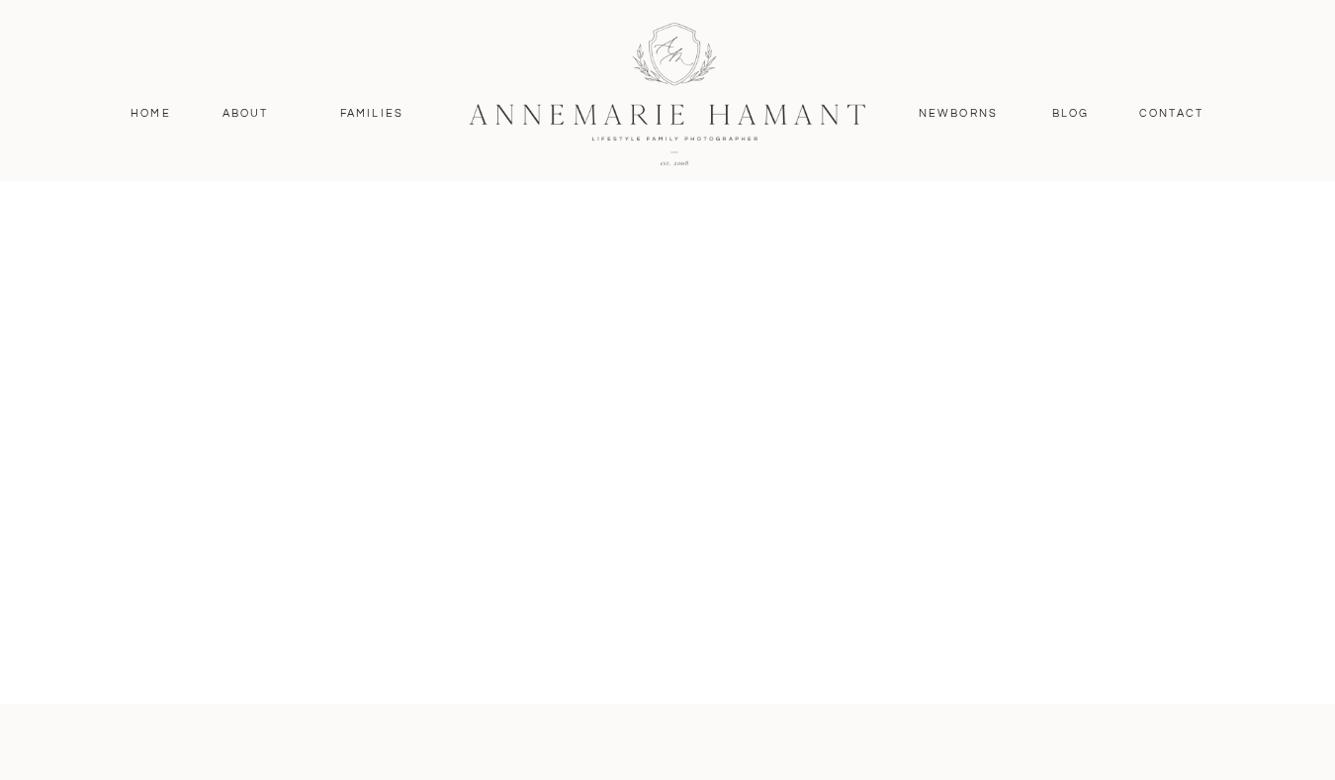
scroll to position [1812, 0]
click at [228, 113] on nav "About" at bounding box center [245, 114] width 57 height 18
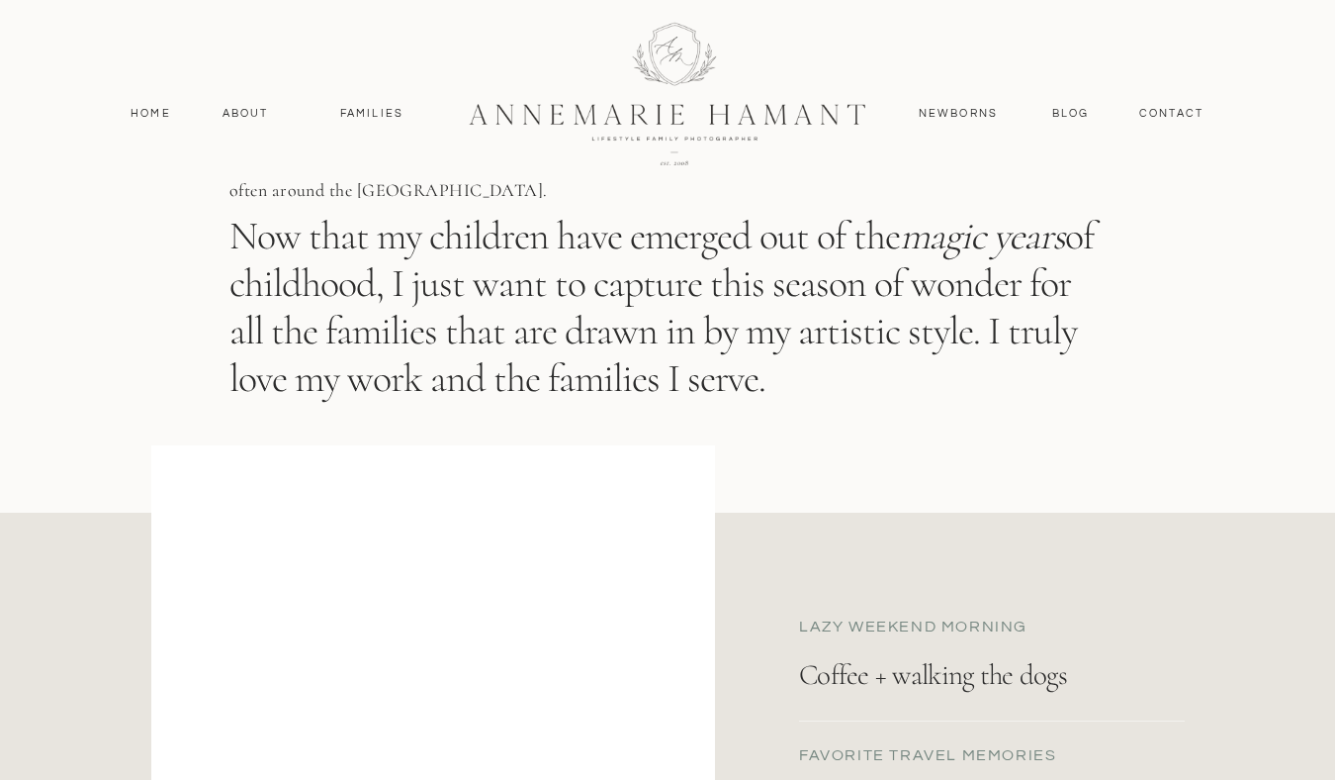
scroll to position [1596, 0]
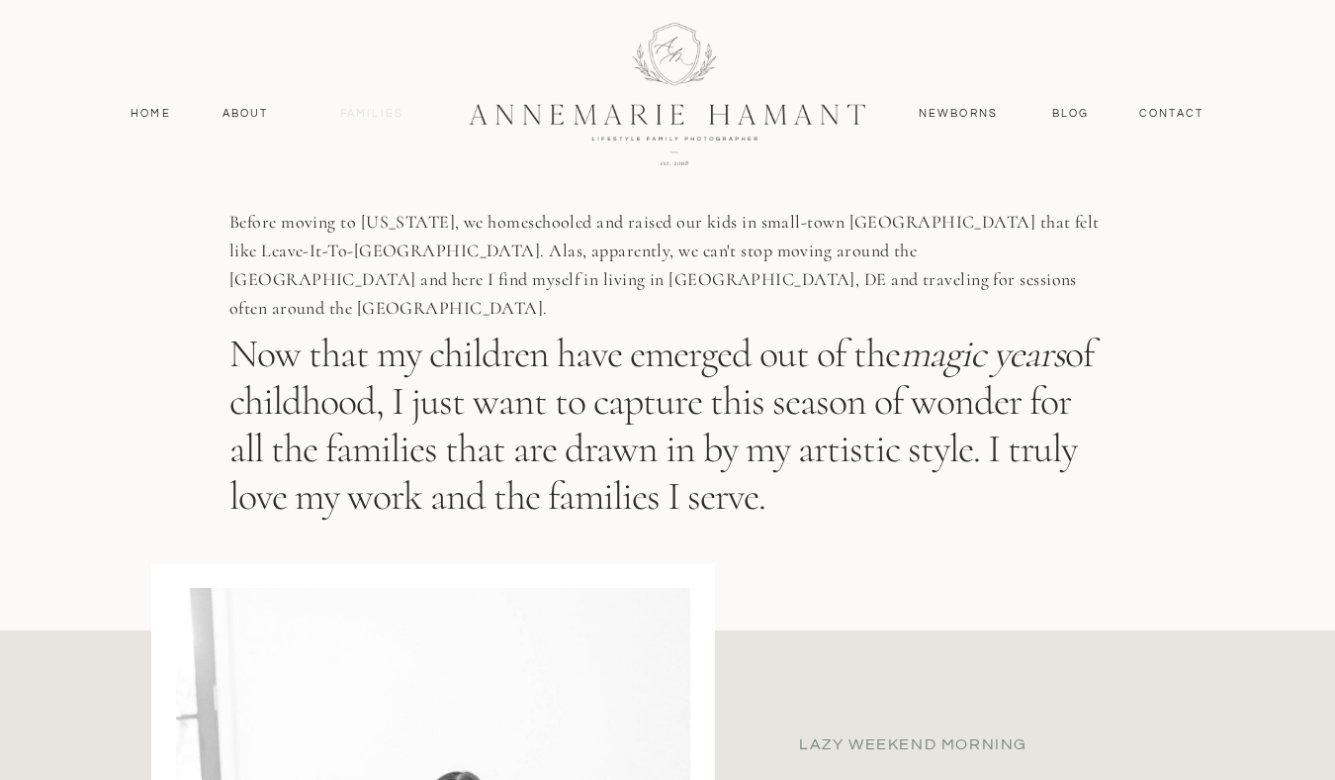
click at [380, 113] on nav "Families" at bounding box center [371, 114] width 89 height 18
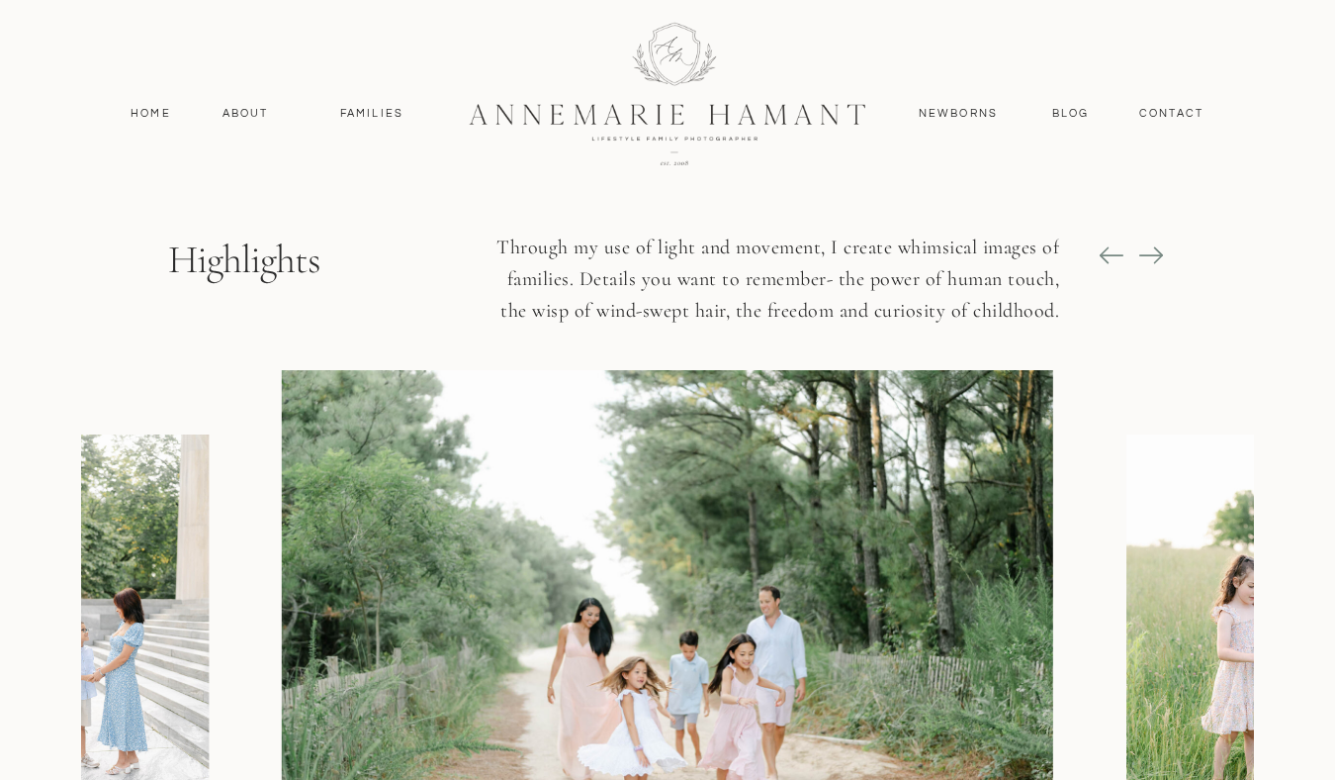
scroll to position [2194, 0]
click at [1149, 256] on icon at bounding box center [1152, 256] width 24 height 2
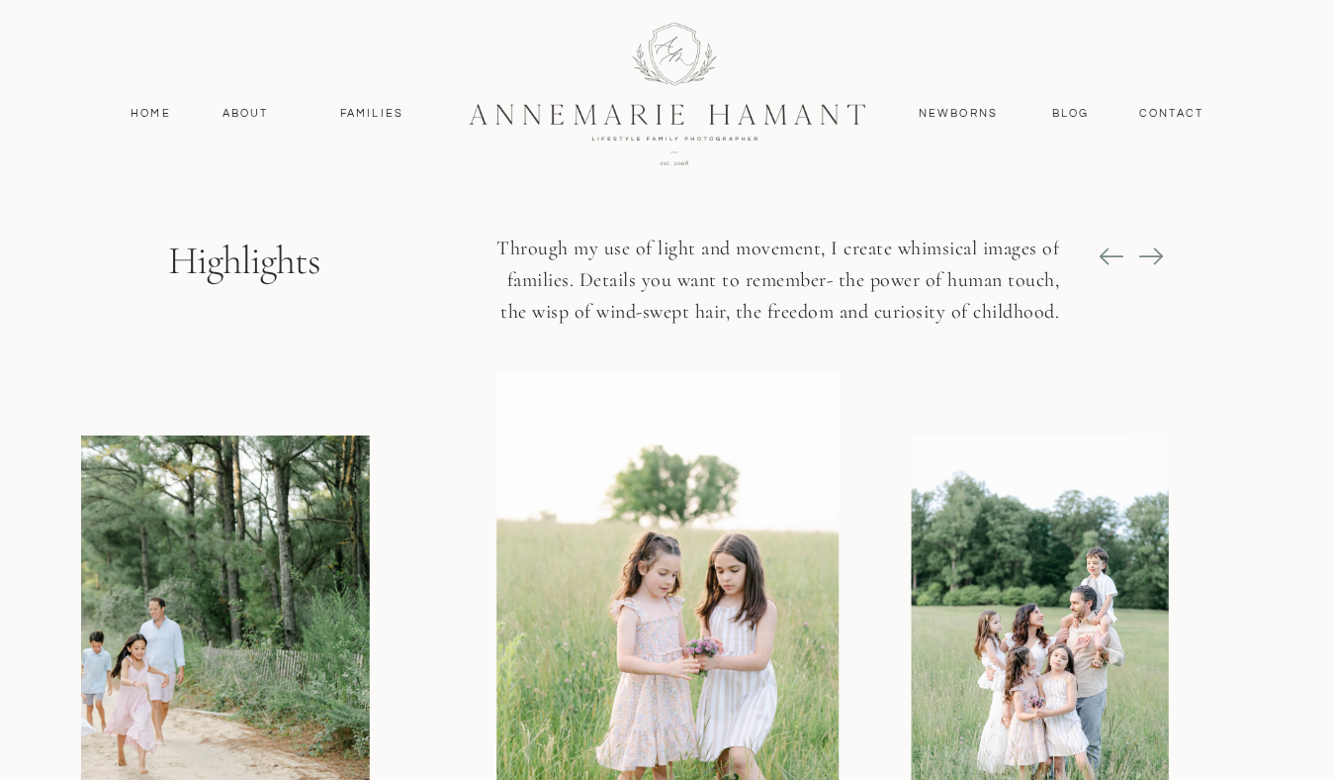
click at [1149, 256] on icon at bounding box center [1152, 256] width 24 height 2
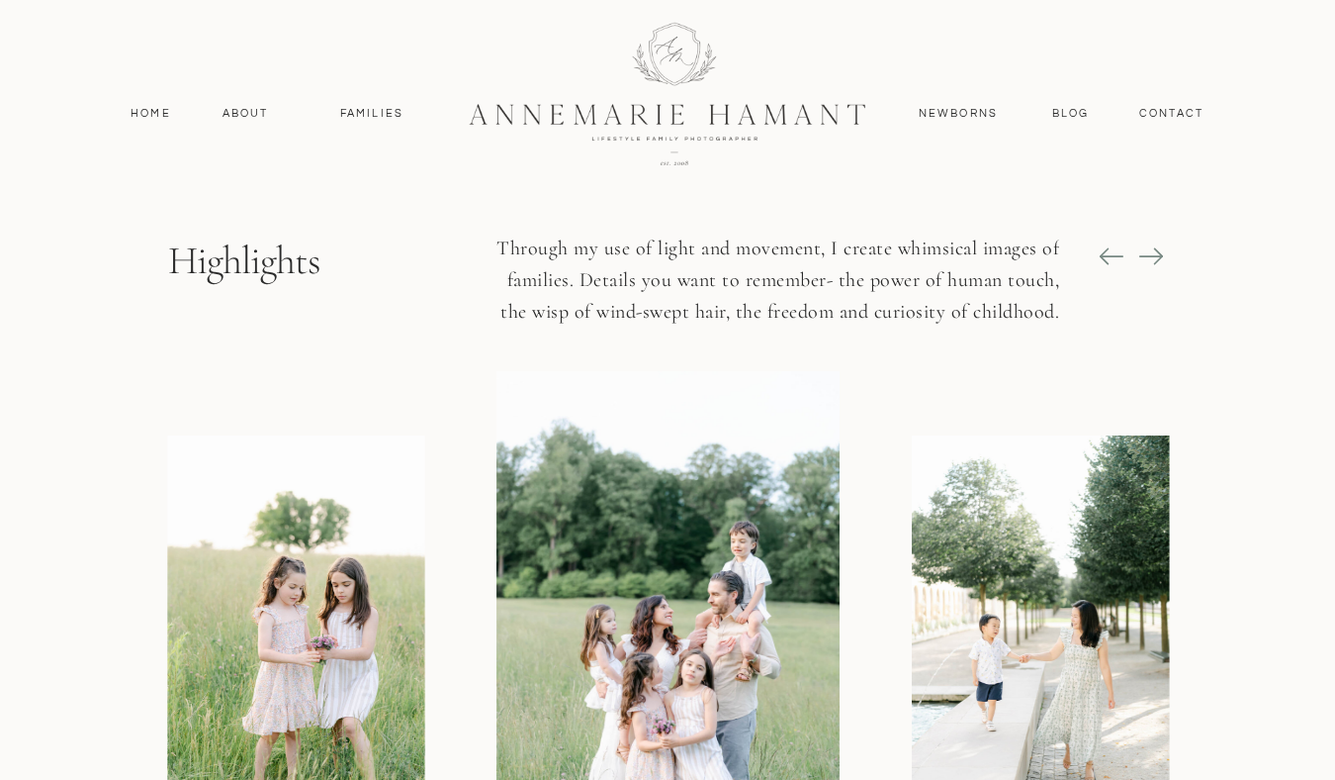
click at [1149, 256] on icon at bounding box center [1152, 256] width 24 height 2
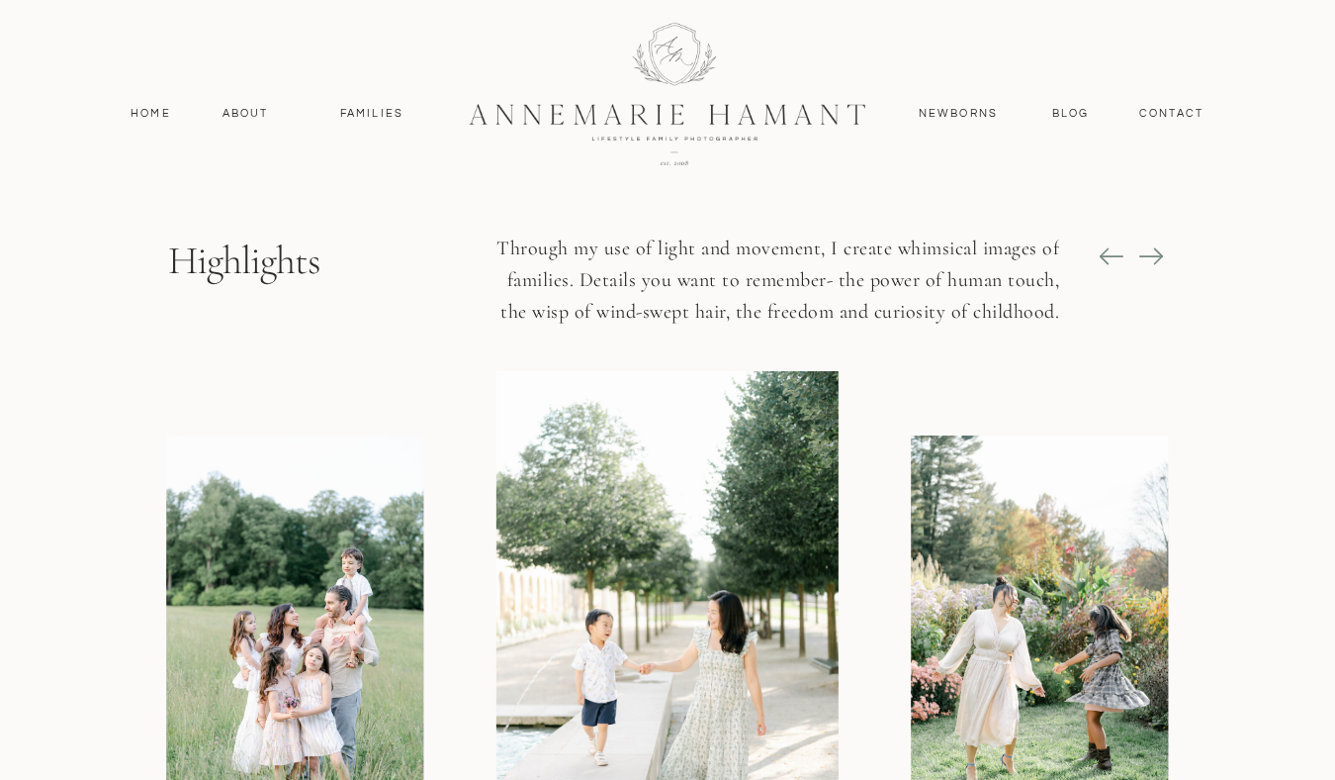
click at [1149, 256] on icon at bounding box center [1152, 256] width 24 height 2
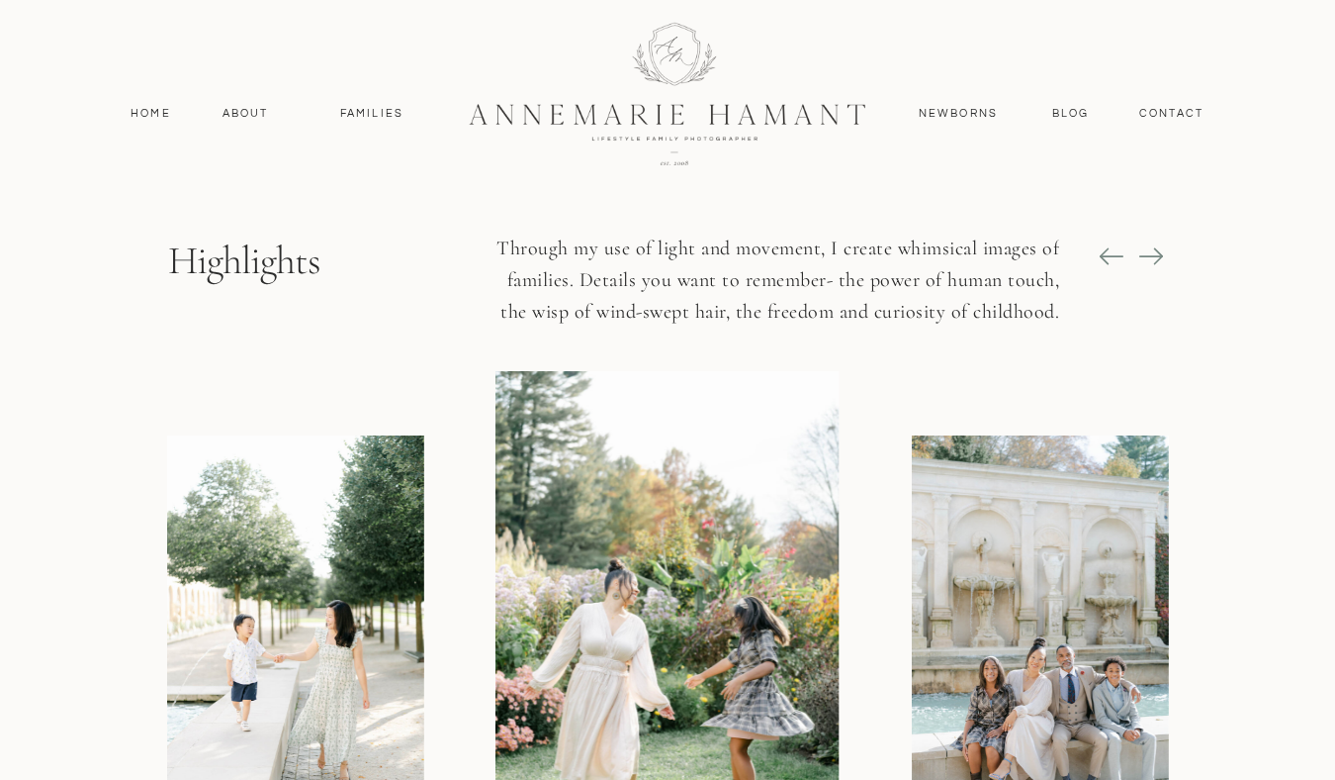
click at [1149, 255] on icon at bounding box center [1152, 256] width 28 height 28
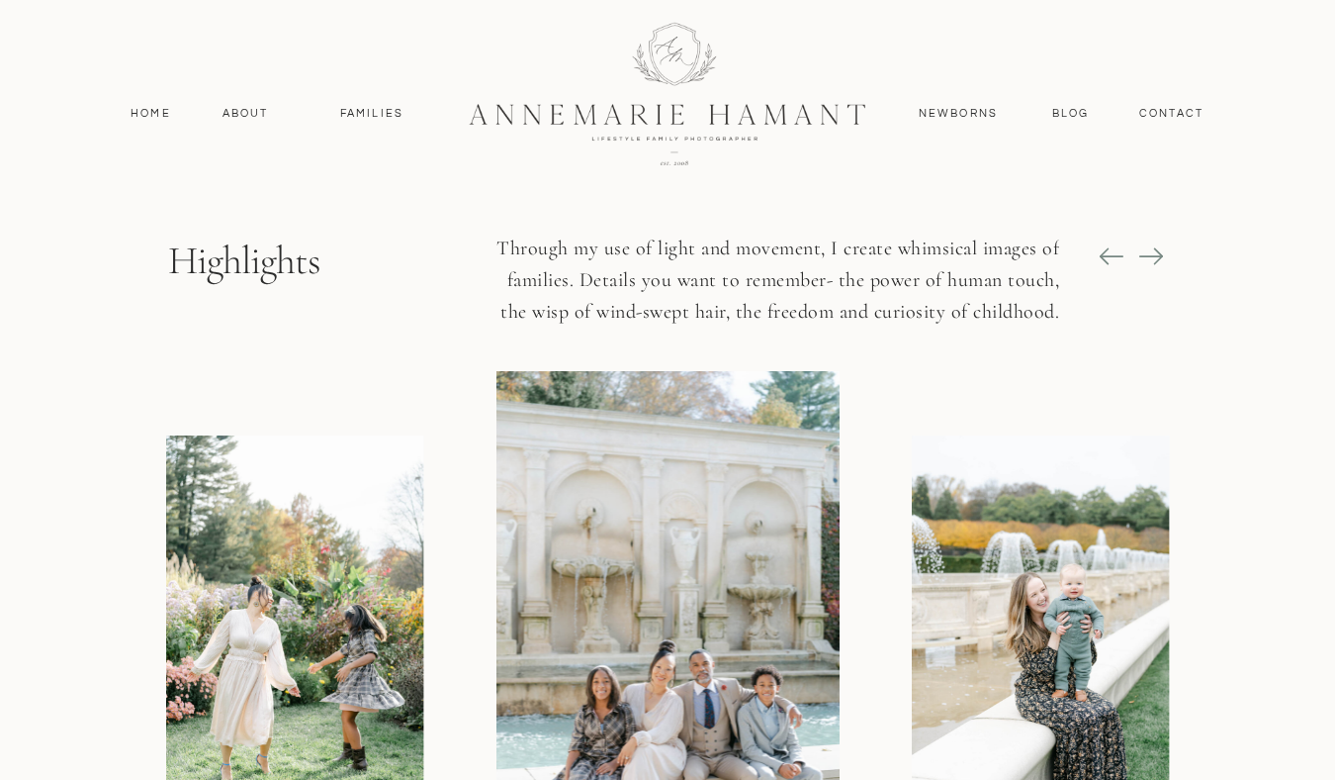
click at [1149, 255] on icon at bounding box center [1152, 256] width 28 height 28
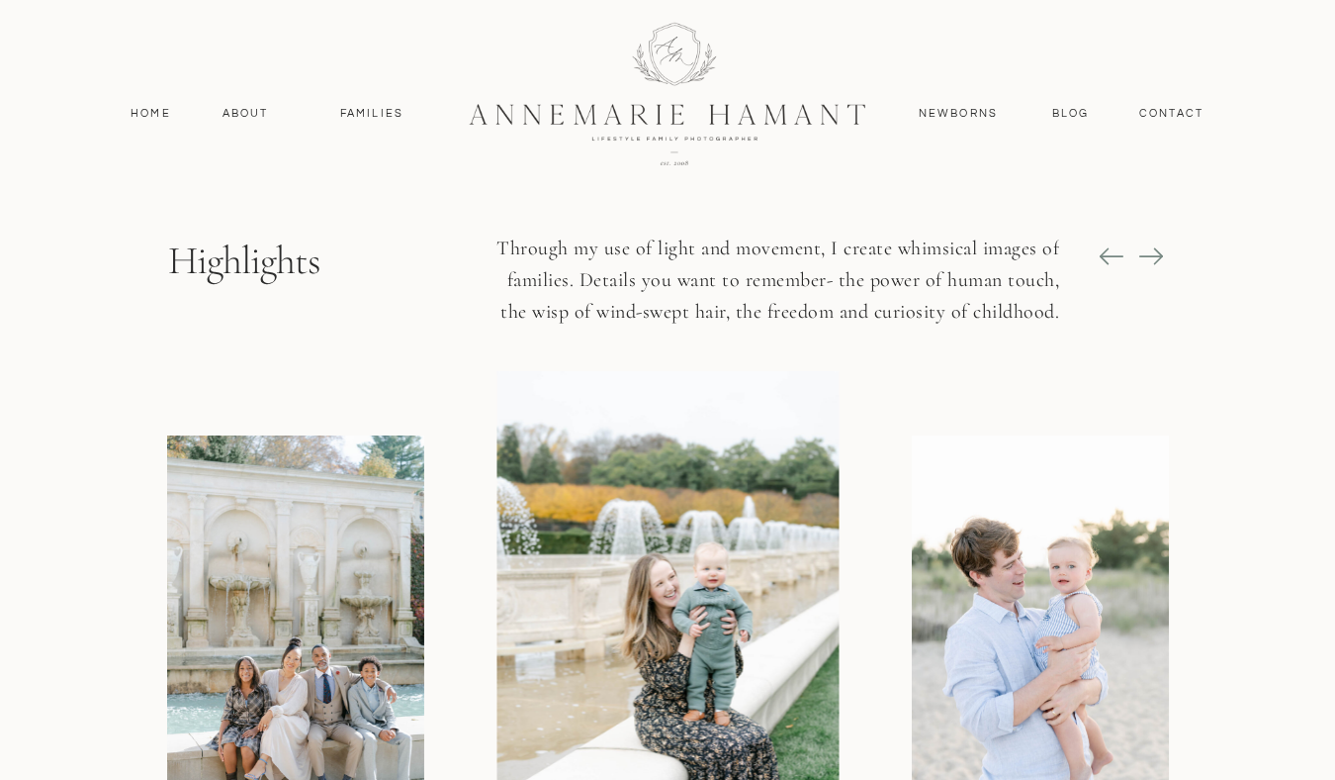
click at [1149, 255] on icon at bounding box center [1152, 256] width 28 height 28
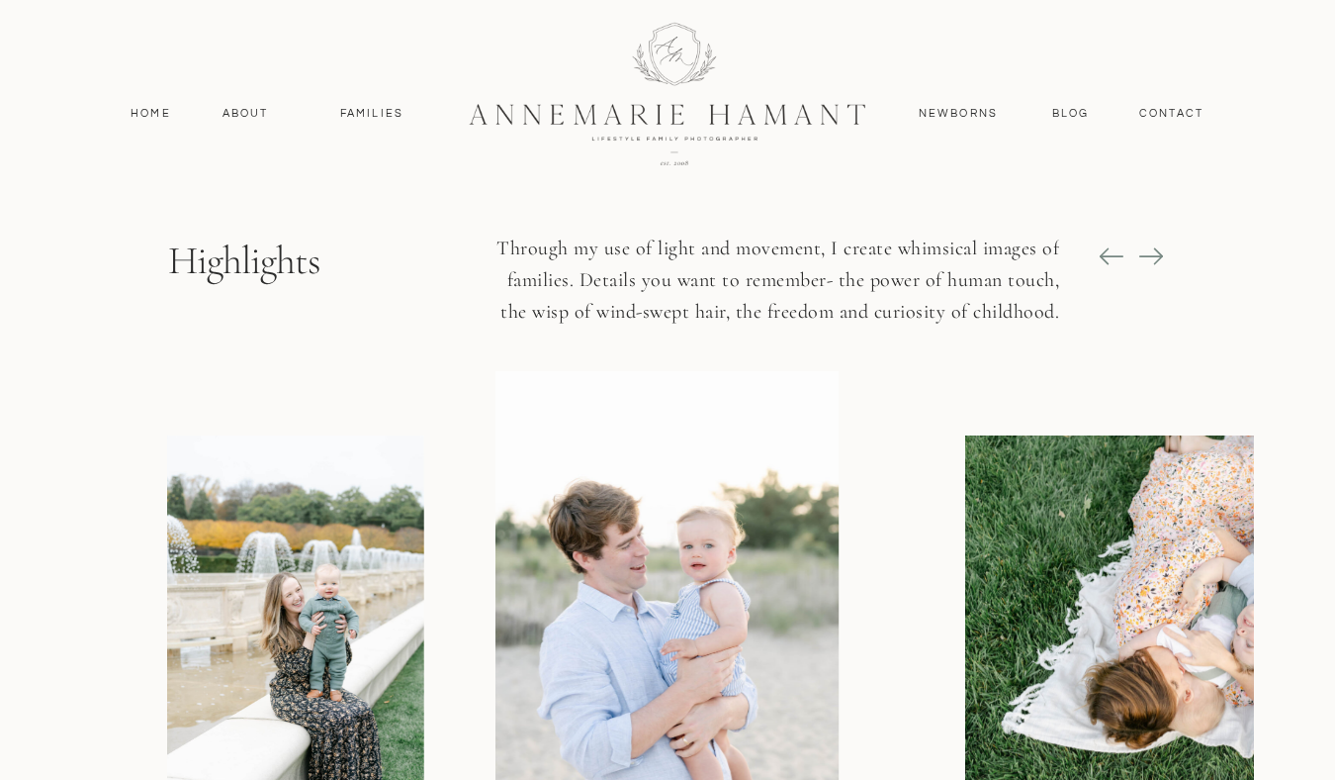
click at [1149, 255] on icon at bounding box center [1152, 256] width 28 height 28
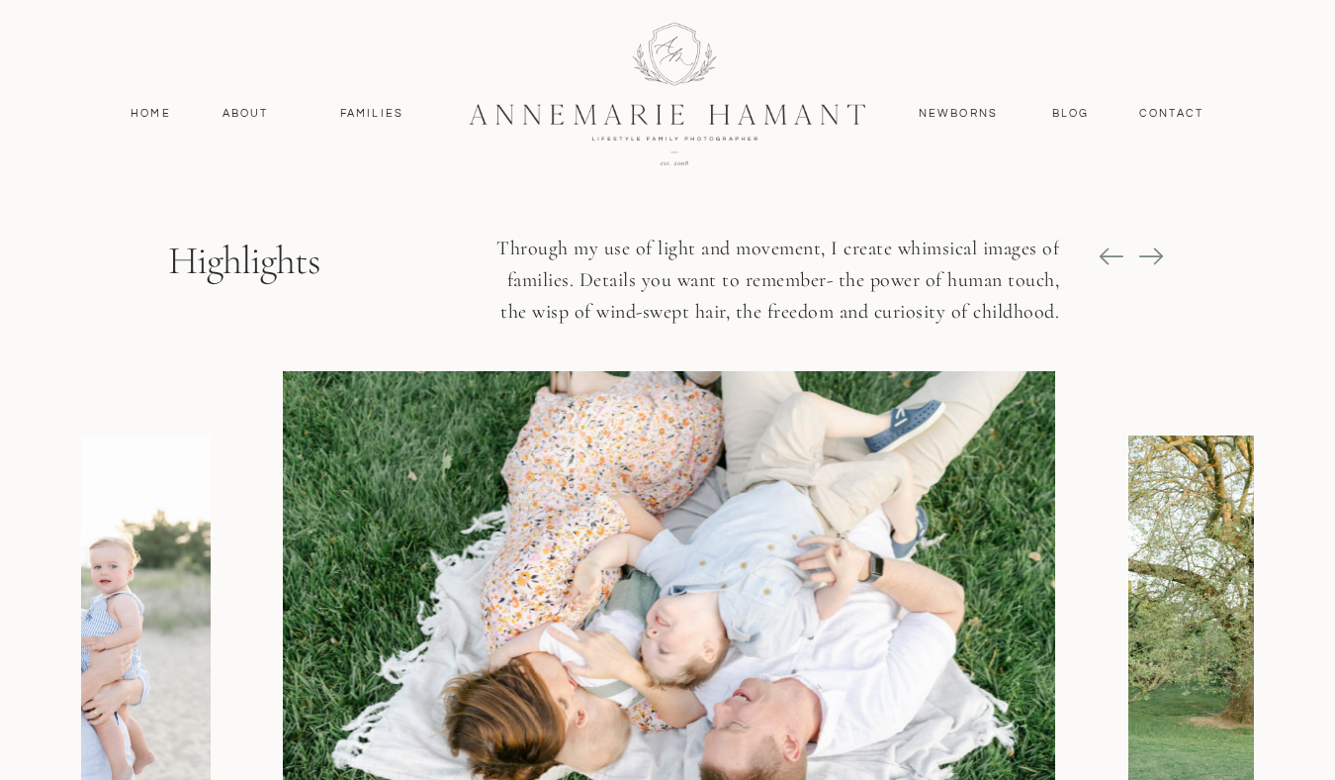
click at [1149, 255] on icon at bounding box center [1152, 256] width 28 height 28
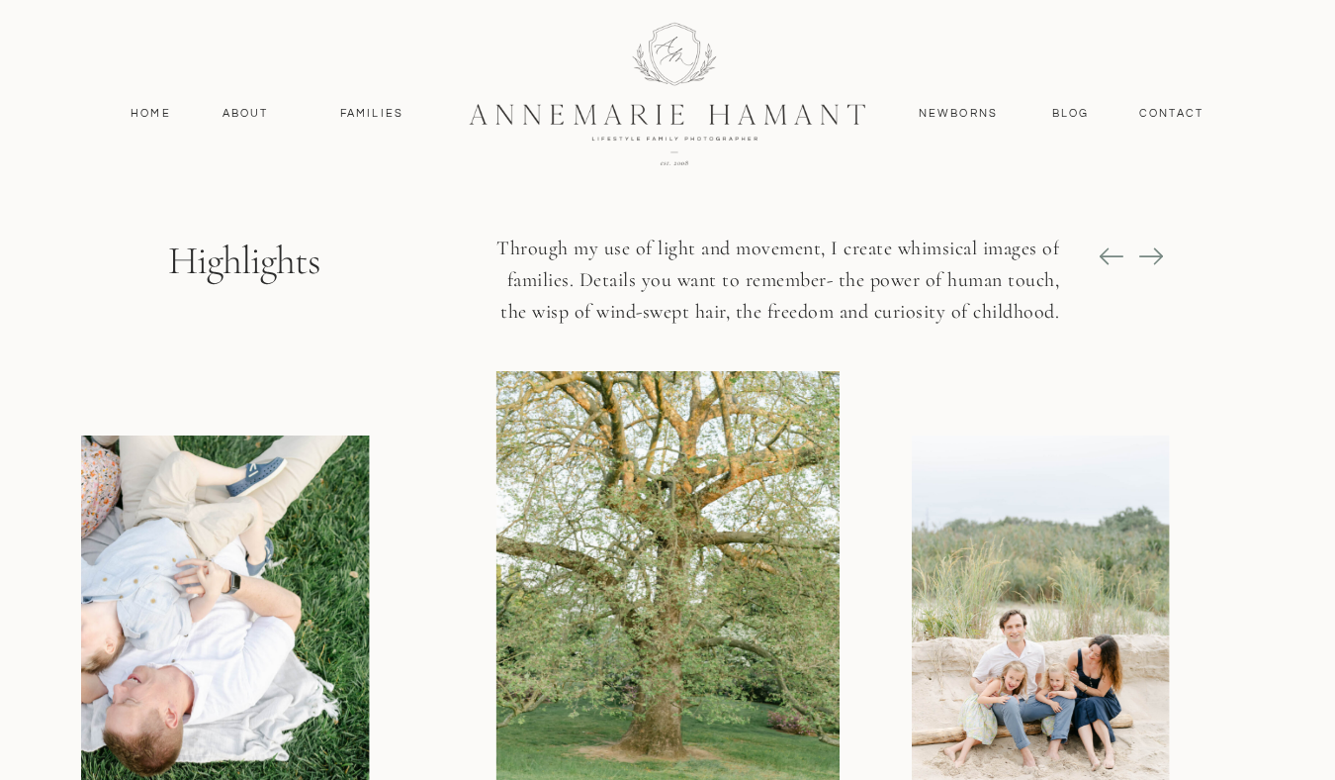
click at [1149, 255] on icon at bounding box center [1152, 256] width 28 height 28
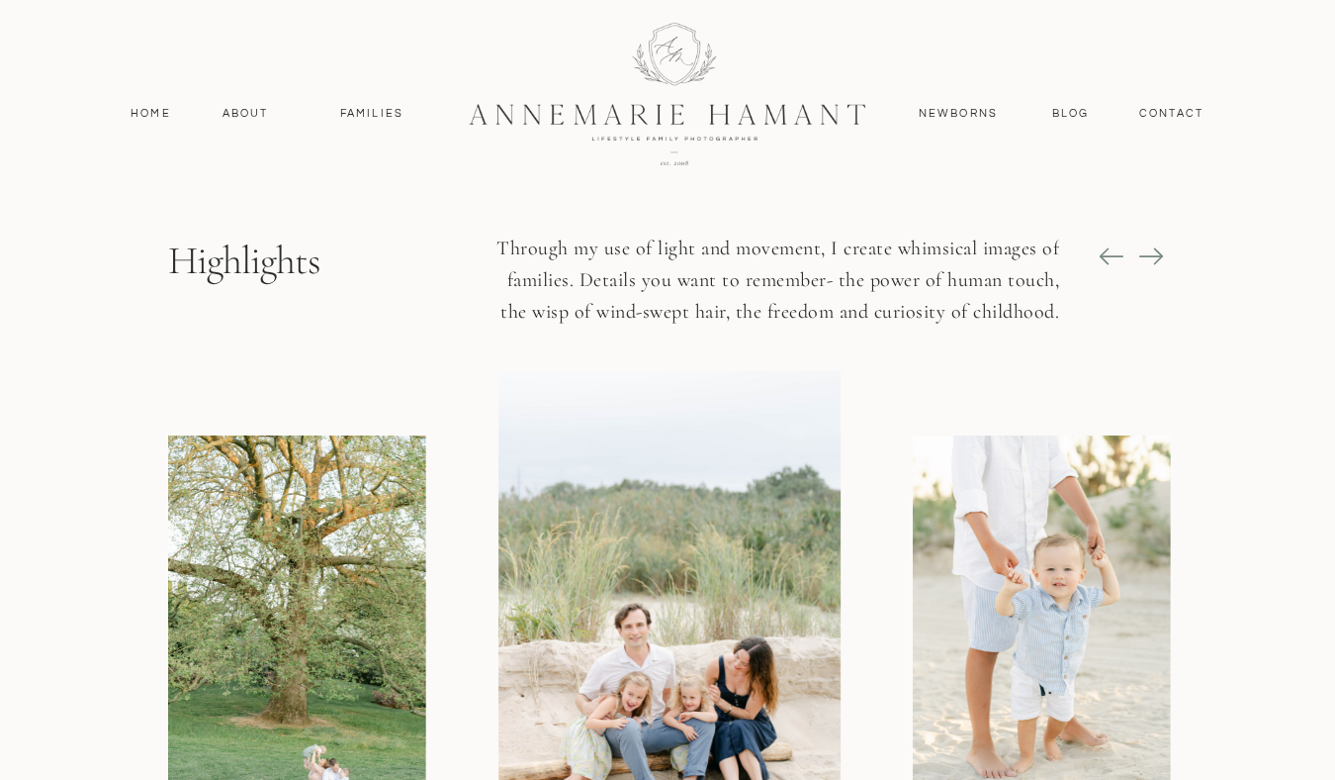
click at [1149, 255] on icon at bounding box center [1152, 256] width 28 height 28
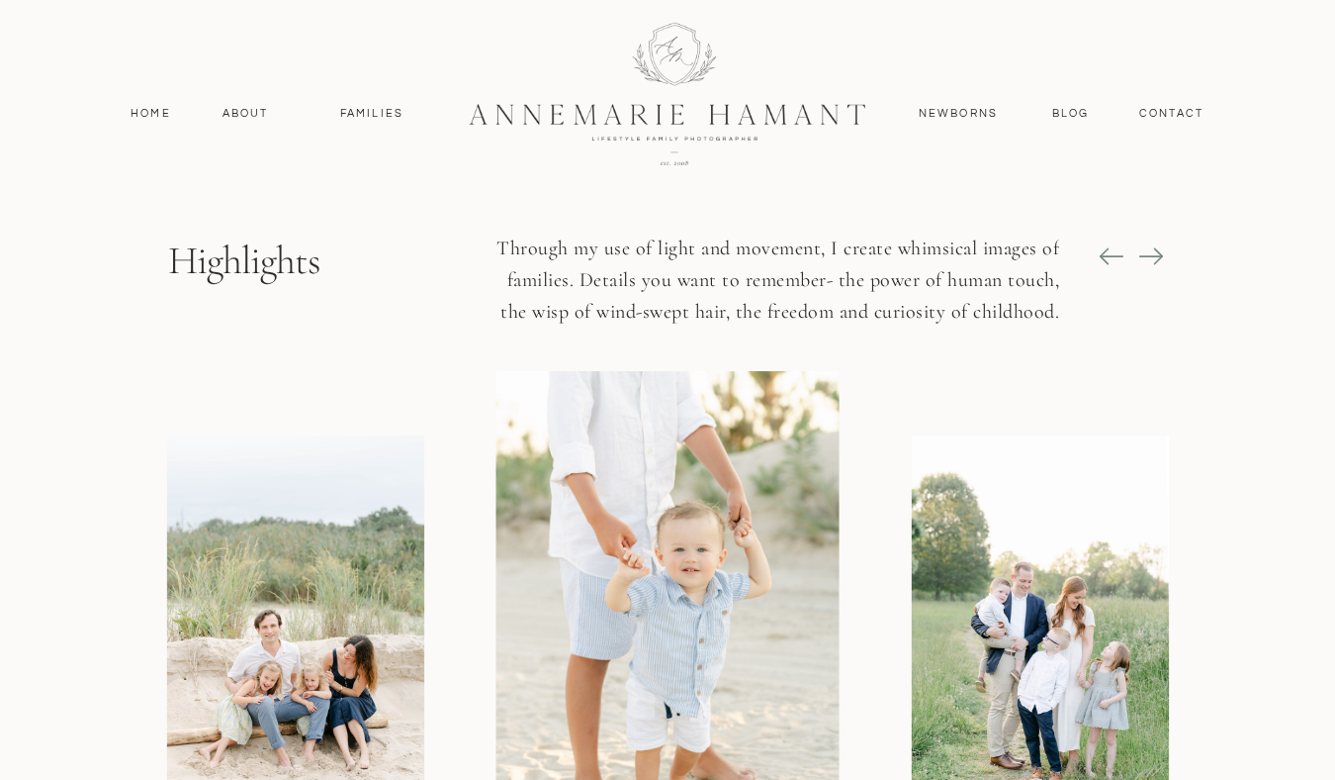
click at [1149, 255] on icon at bounding box center [1152, 256] width 28 height 28
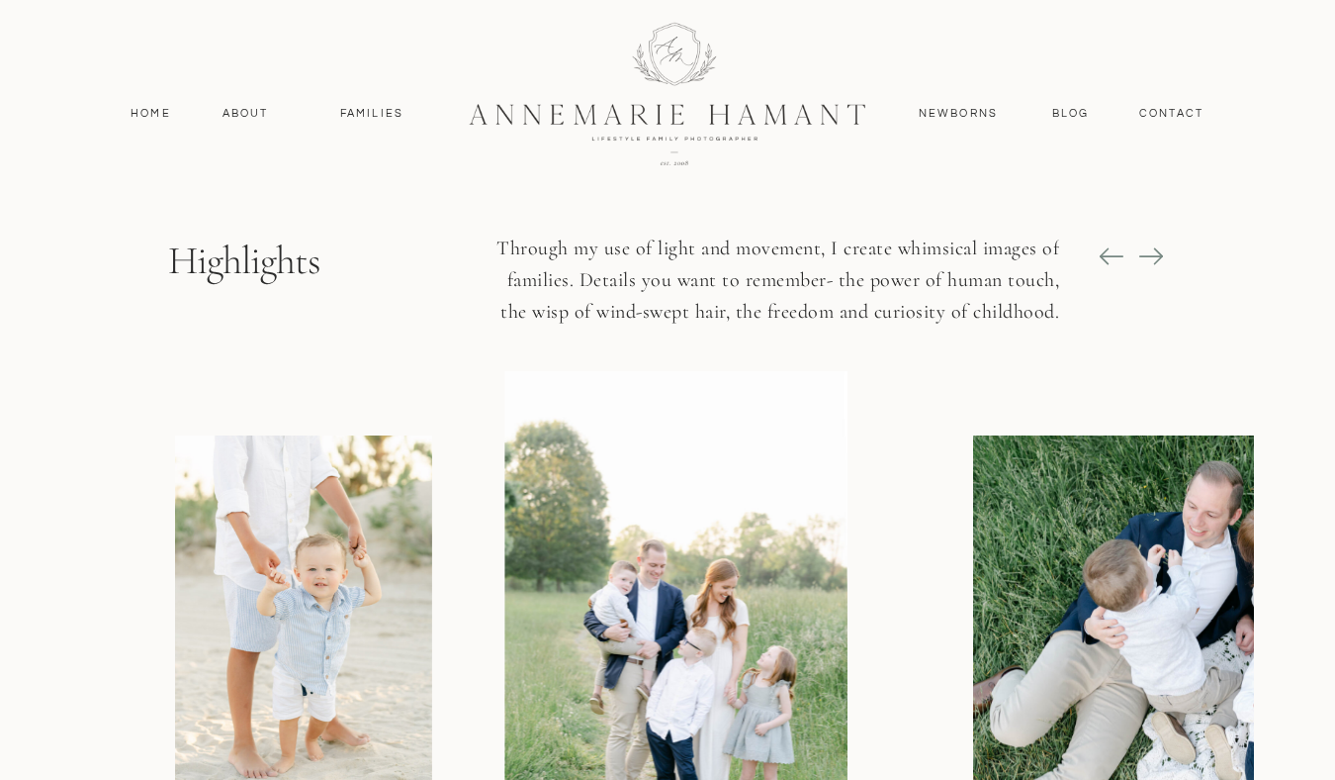
click at [1149, 255] on icon at bounding box center [1152, 256] width 28 height 28
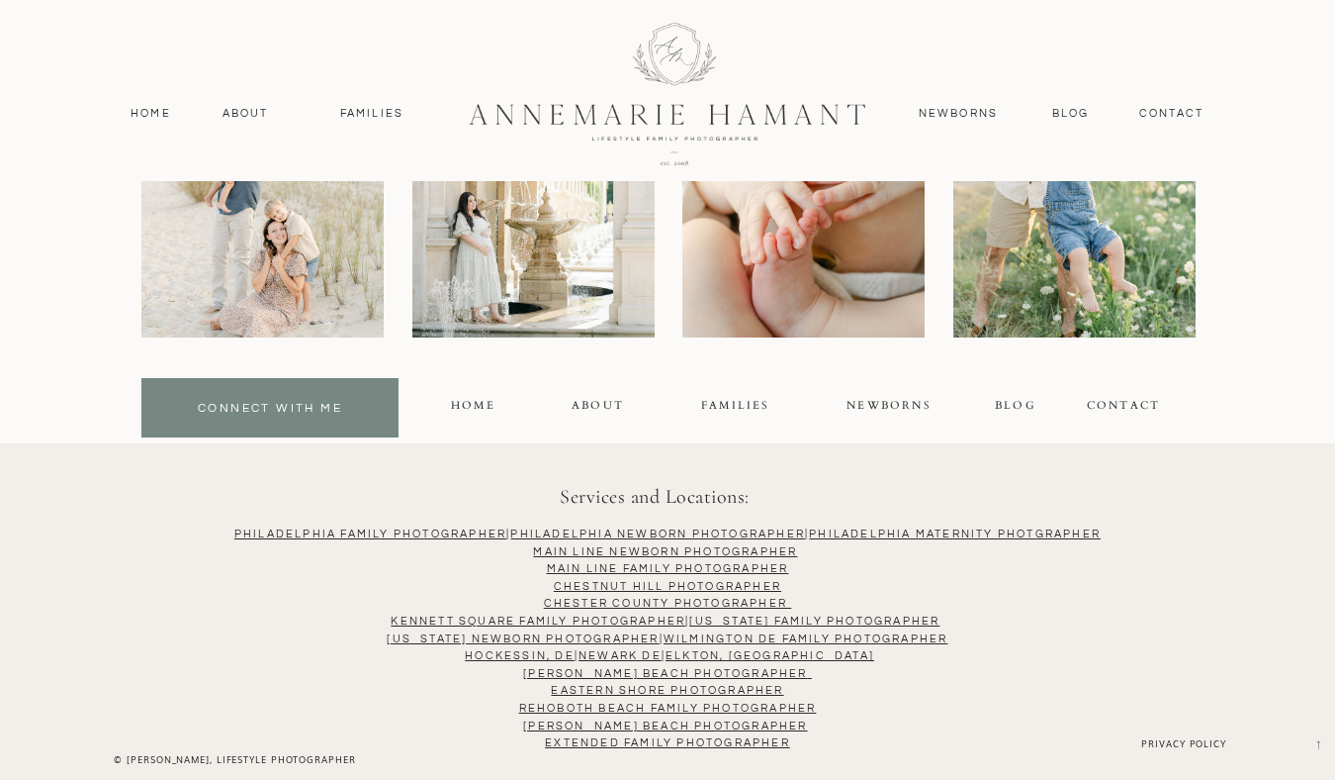
scroll to position [12881, 0]
